Goal: Find contact information: Find contact information

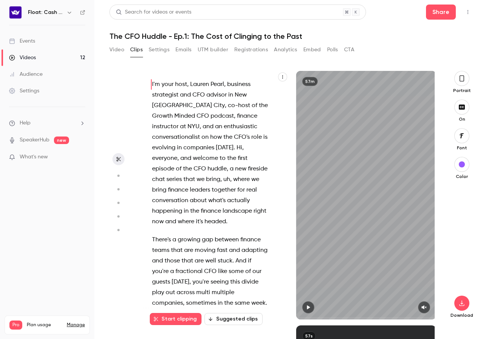
click at [45, 42] on link "Events" at bounding box center [47, 41] width 94 height 17
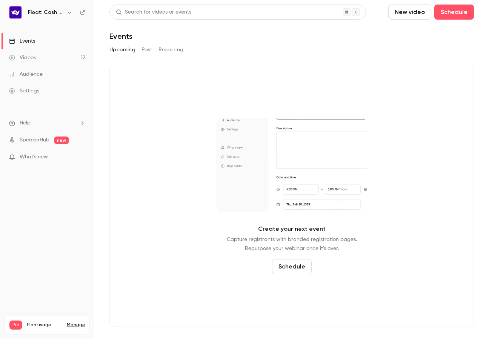
click at [46, 57] on link "Videos 12" at bounding box center [47, 57] width 94 height 17
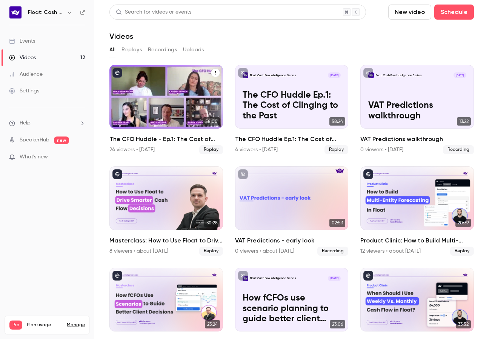
click at [164, 138] on h2 "The CFO Huddle - Ep.1: The Cost of Clinging to the Past" at bounding box center [166, 139] width 114 height 9
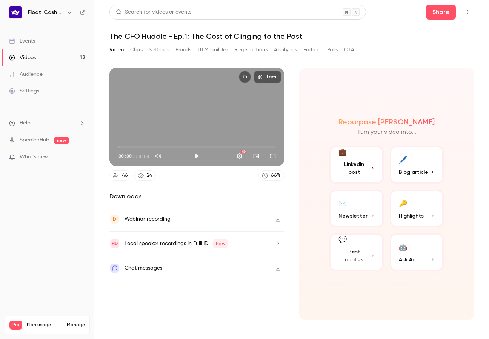
click at [244, 47] on button "Registrations" at bounding box center [251, 50] width 34 height 12
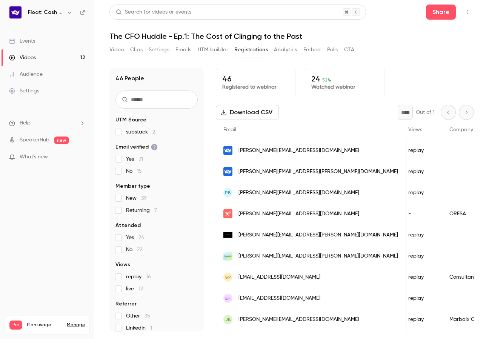
scroll to position [0, 246]
click at [27, 68] on link "Audience" at bounding box center [47, 74] width 94 height 17
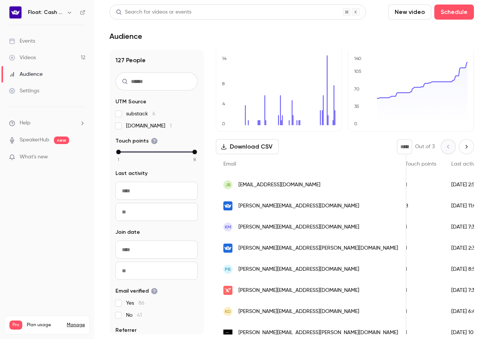
scroll to position [0, 133]
click at [464, 150] on button "Next page" at bounding box center [466, 146] width 15 height 15
type input "*"
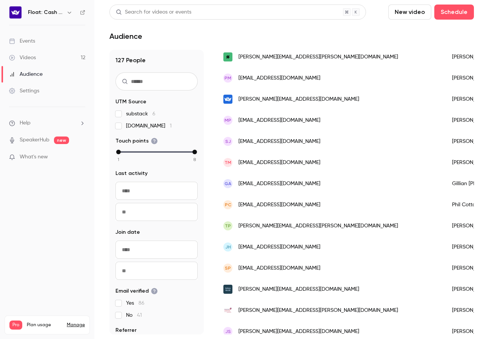
scroll to position [914, 0]
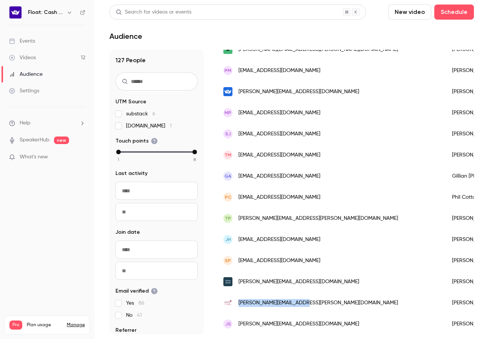
drag, startPoint x: 318, startPoint y: 301, endPoint x: 237, endPoint y: 306, distance: 80.9
click at [237, 306] on div "[PERSON_NAME][EMAIL_ADDRESS][PERSON_NAME][DOMAIN_NAME]" at bounding box center [330, 303] width 229 height 21
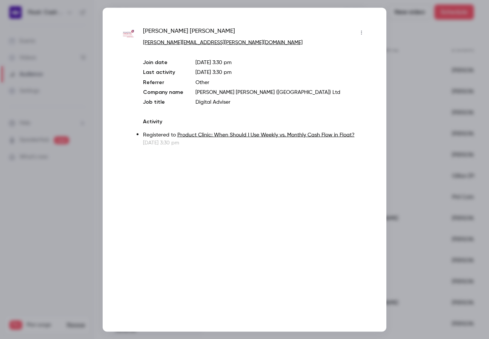
copy span "[PERSON_NAME][EMAIL_ADDRESS][PERSON_NAME][DOMAIN_NAME]"
drag, startPoint x: 200, startPoint y: 43, endPoint x: 140, endPoint y: 43, distance: 60.0
click at [140, 43] on div "[PERSON_NAME] [PERSON_NAME][EMAIL_ADDRESS][PERSON_NAME][DOMAIN_NAME] Join date …" at bounding box center [245, 86] width 246 height 120
copy link "[PERSON_NAME][EMAIL_ADDRESS][PERSON_NAME][DOMAIN_NAME]"
